Goal: Information Seeking & Learning: Learn about a topic

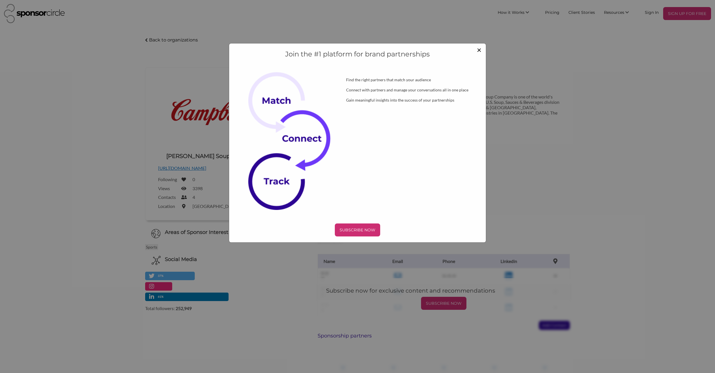
click at [478, 50] on span "×" at bounding box center [479, 50] width 5 height 10
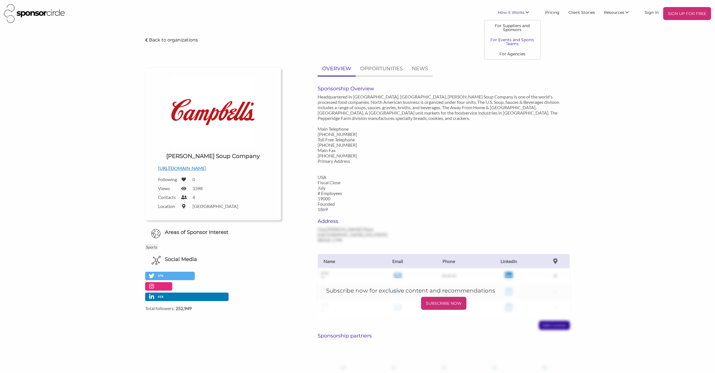
click at [512, 43] on link "For Events and Sports Teams" at bounding box center [513, 42] width 56 height 14
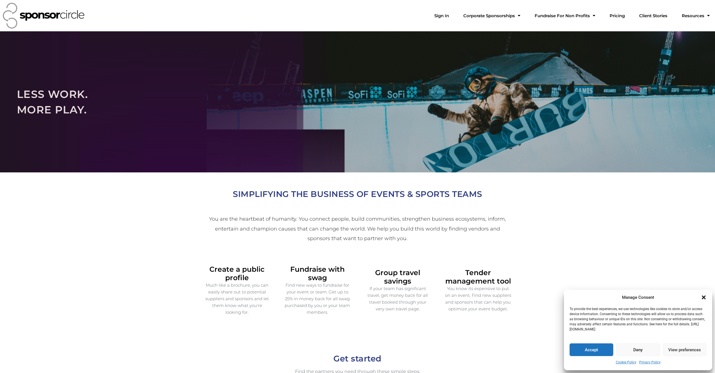
click at [703, 296] on icon "Close dialogue" at bounding box center [704, 297] width 4 height 4
